Goal: Task Accomplishment & Management: Use online tool/utility

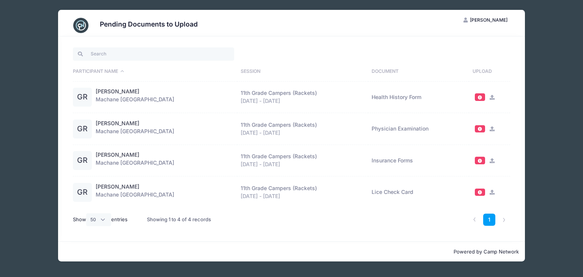
select select "50"
click at [489, 98] on icon at bounding box center [492, 97] width 6 height 5
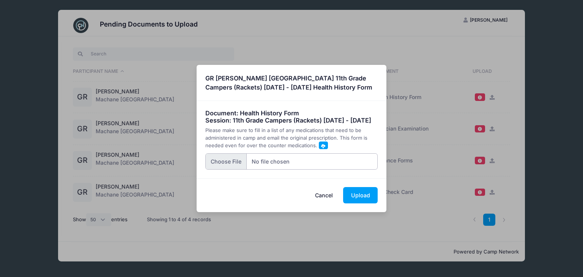
click at [221, 170] on input "file" at bounding box center [291, 161] width 173 height 16
type input "C:\fakepath\fax1885800130.pdf"
click at [368, 204] on button "Upload" at bounding box center [360, 195] width 35 height 16
